Goal: Task Accomplishment & Management: Complete application form

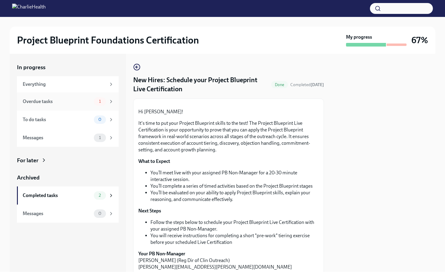
click at [72, 100] on div "Overdue tasks" at bounding box center [57, 101] width 69 height 7
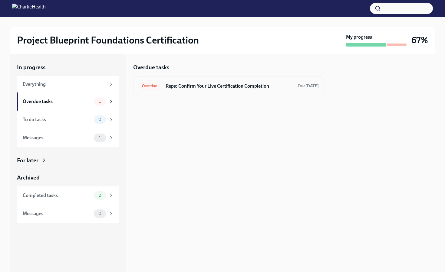
click at [232, 81] on div "Overdue Reps: Confirm Your Live Certification Completion Due [DATE]" at bounding box center [228, 86] width 191 height 20
click at [231, 90] on div "Overdue Reps: Confirm Your Live Certification Completion Due [DATE]" at bounding box center [228, 86] width 180 height 10
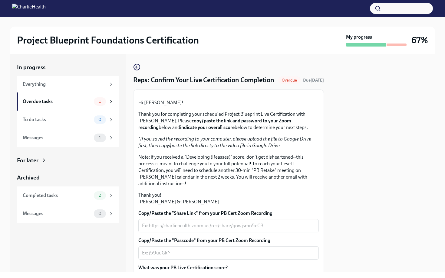
scroll to position [112, 0]
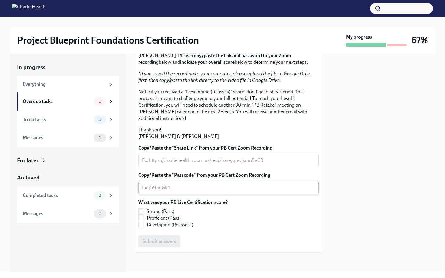
click at [214, 186] on textarea "Copy/Paste the "Passcode" from your PB Cert Zoom Recording" at bounding box center [228, 187] width 173 height 7
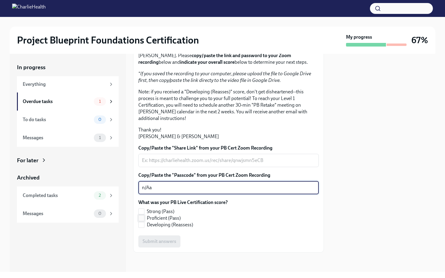
type textarea "n/Aa"
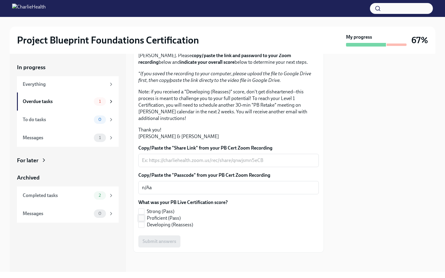
click at [143, 217] on input "Proficient (Pass)" at bounding box center [141, 218] width 5 height 5
checkbox input "true"
click at [186, 157] on textarea "Copy/Paste the "Share Link" from your PB Cert Zoom Recording" at bounding box center [228, 160] width 173 height 7
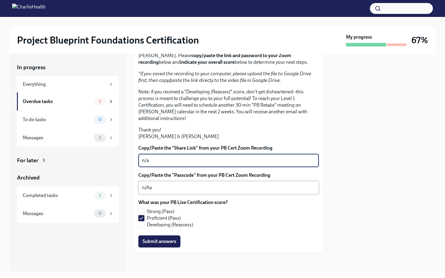
type textarea "n/a"
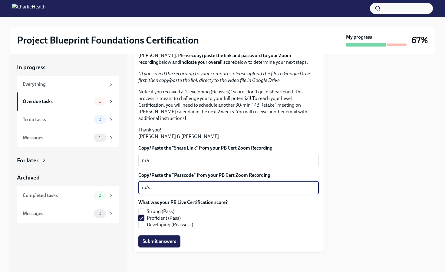
click at [179, 186] on textarea "n/Aa" at bounding box center [228, 187] width 173 height 7
type textarea "n/a"
click at [167, 241] on span "Submit answers" at bounding box center [160, 242] width 34 height 6
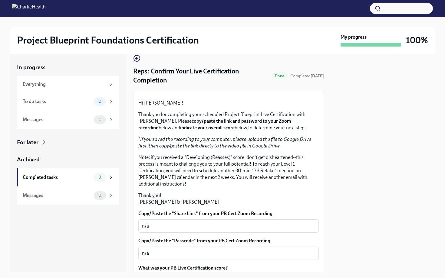
scroll to position [8, 0]
click at [76, 117] on div "Messages" at bounding box center [57, 120] width 69 height 7
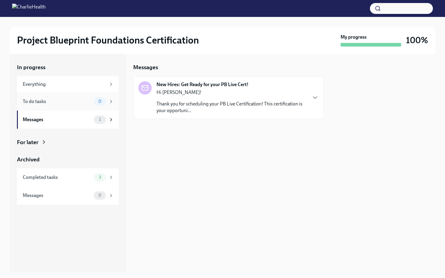
click at [77, 103] on div "To do tasks" at bounding box center [57, 101] width 69 height 7
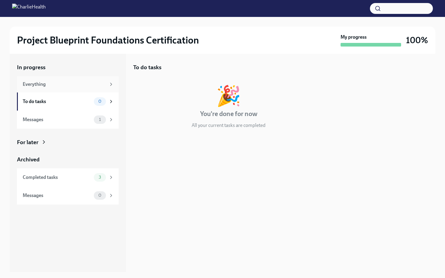
click at [81, 79] on div "Everything" at bounding box center [68, 84] width 102 height 16
